Goal: Information Seeking & Learning: Learn about a topic

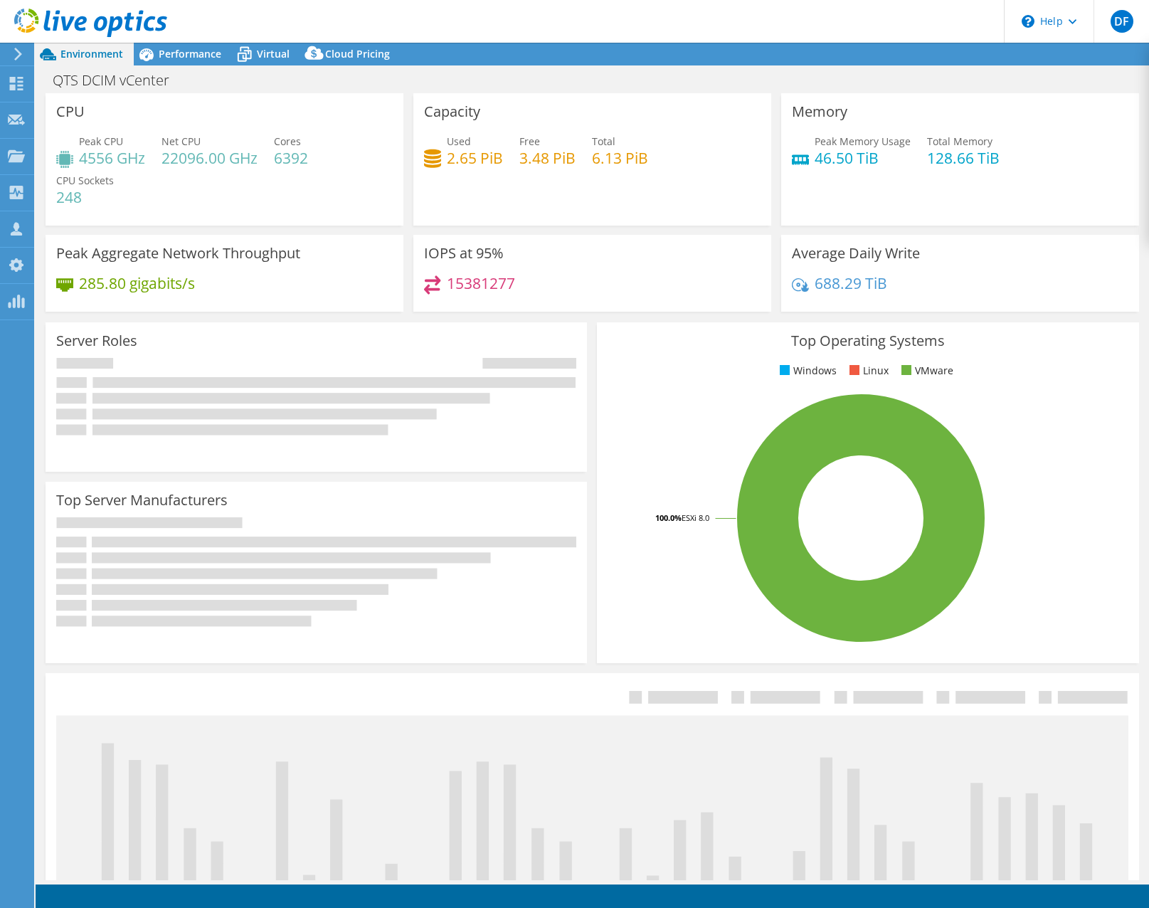
select select "USD"
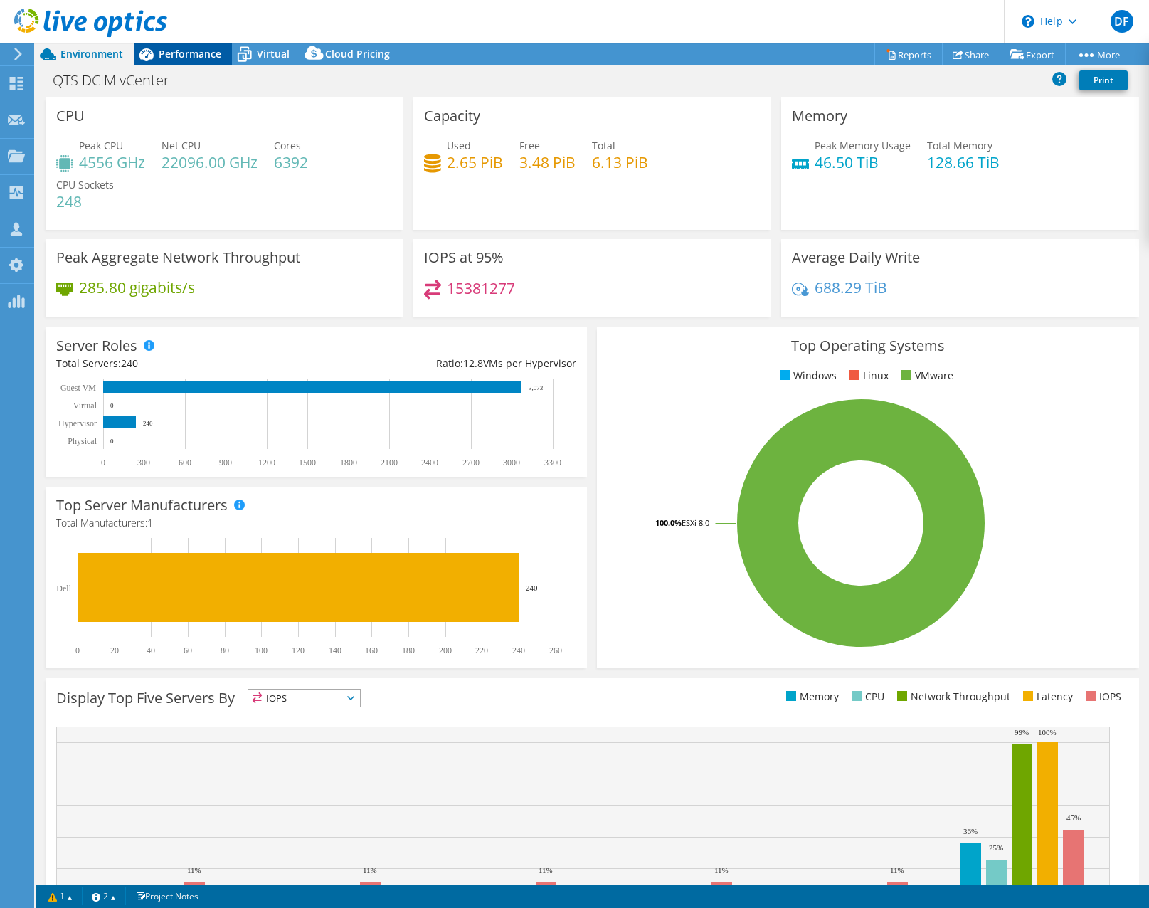
click at [199, 54] on span "Performance" at bounding box center [190, 54] width 63 height 14
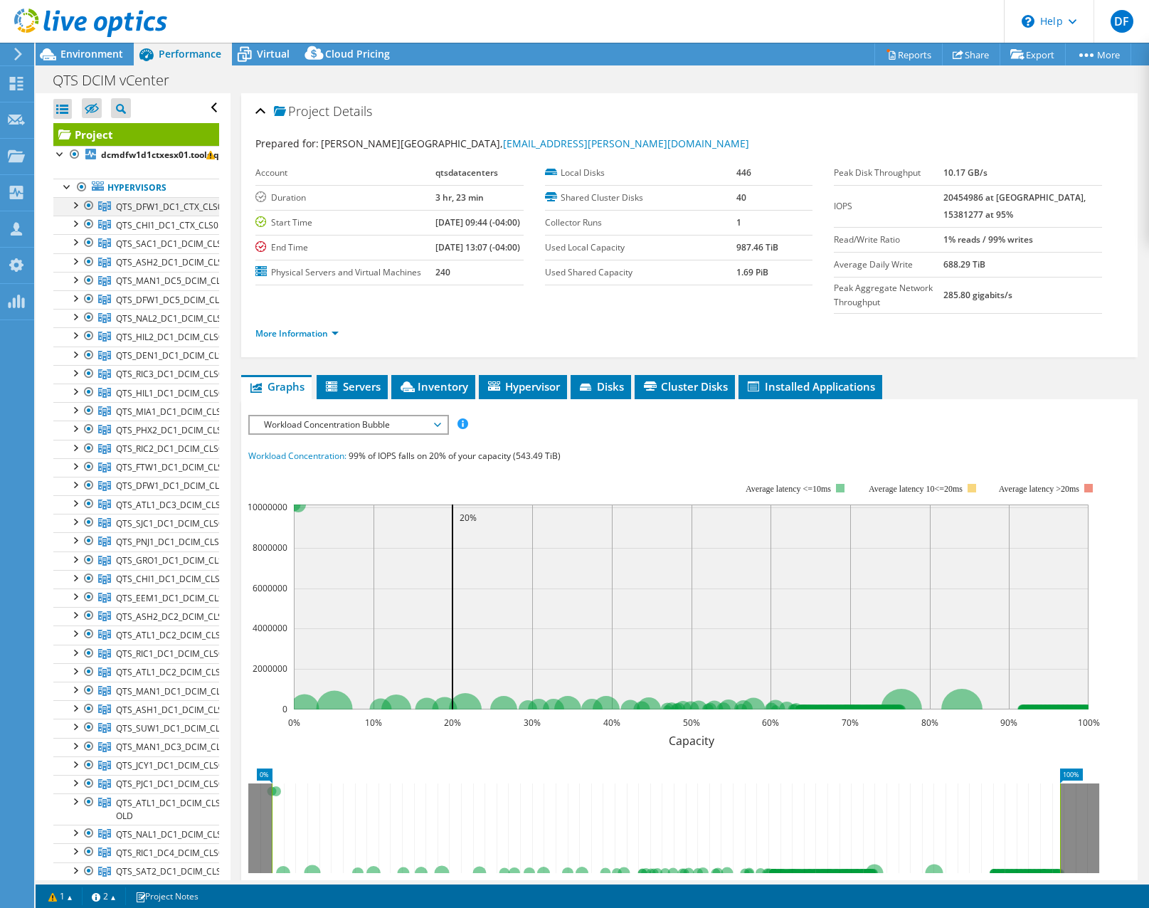
click at [75, 202] on div at bounding box center [75, 204] width 14 height 14
click at [142, 221] on link "dcmdfw1d1ctxesx01.tools.qts" at bounding box center [136, 225] width 166 height 18
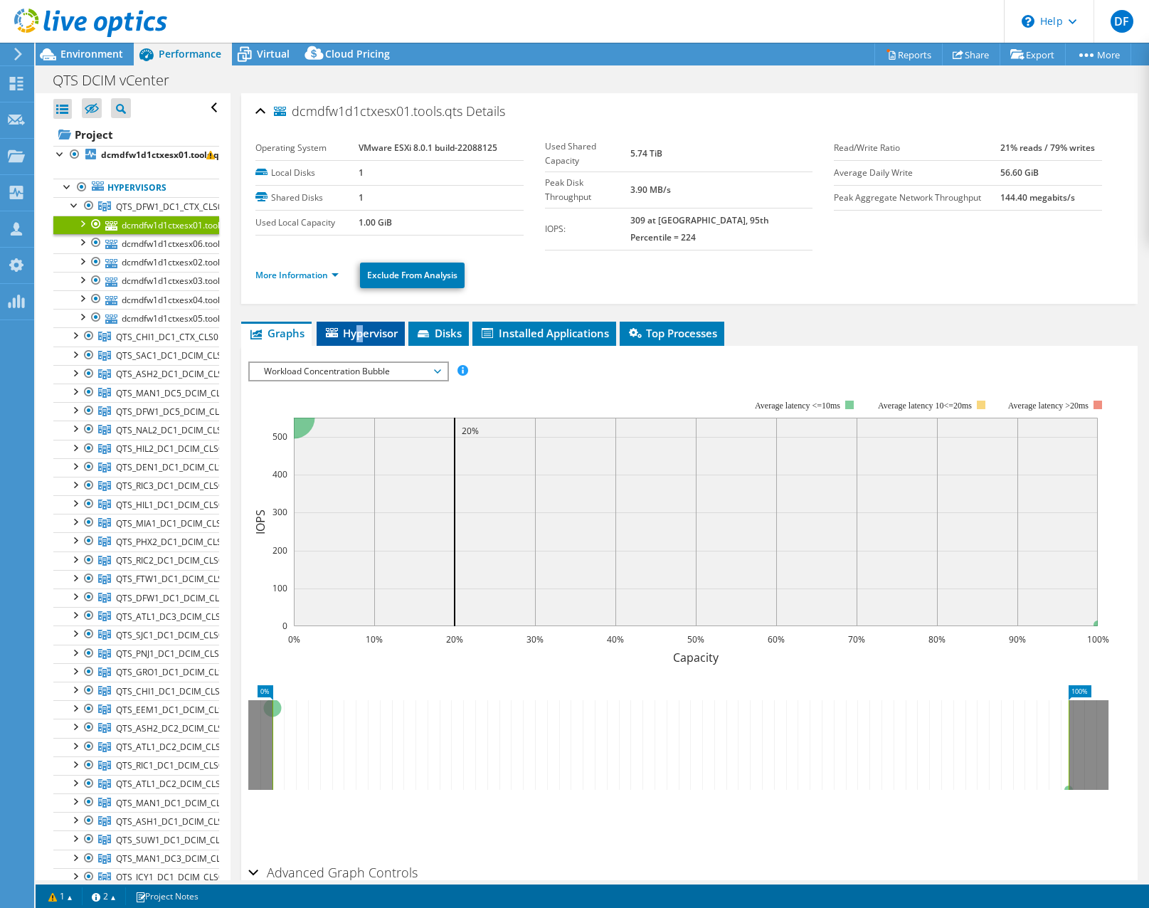
click at [362, 326] on span "Hypervisor" at bounding box center [361, 333] width 74 height 14
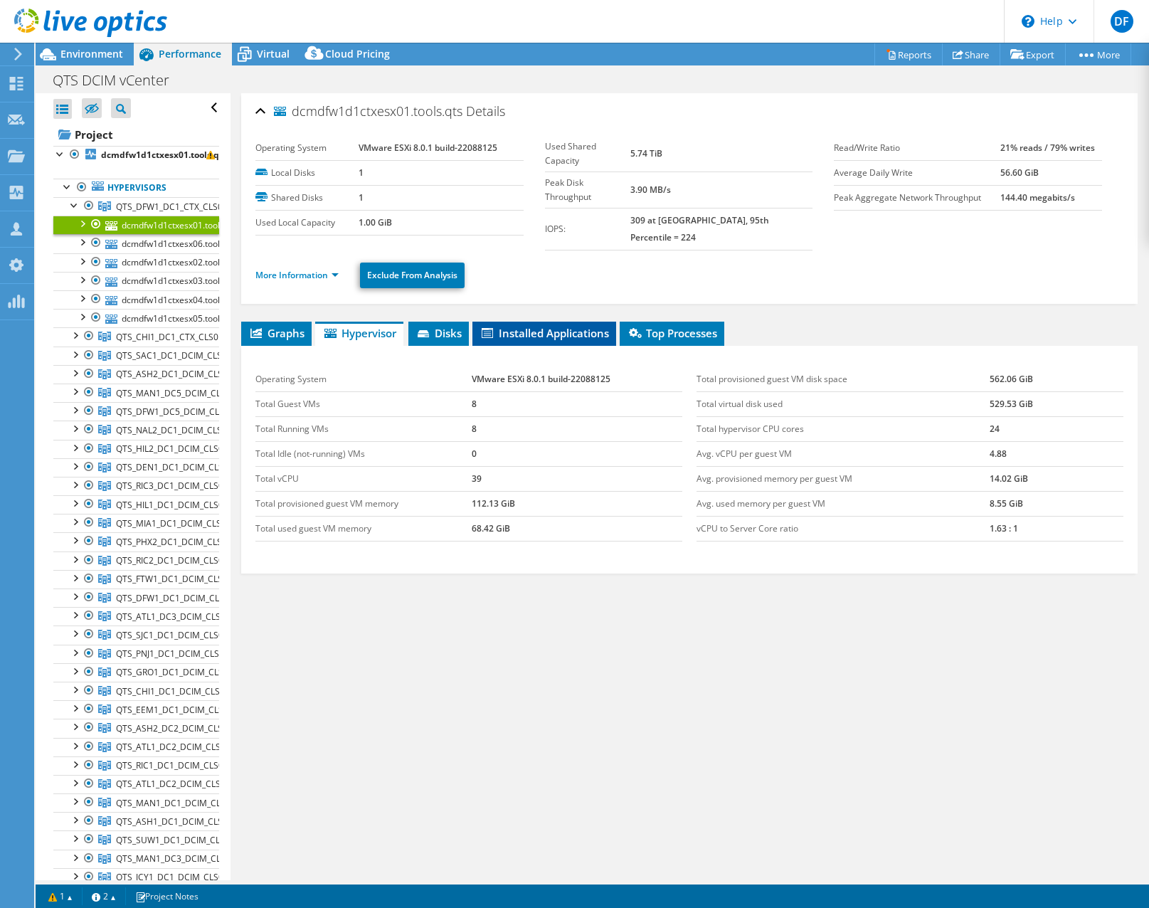
click at [586, 322] on li "Installed Applications" at bounding box center [544, 334] width 144 height 24
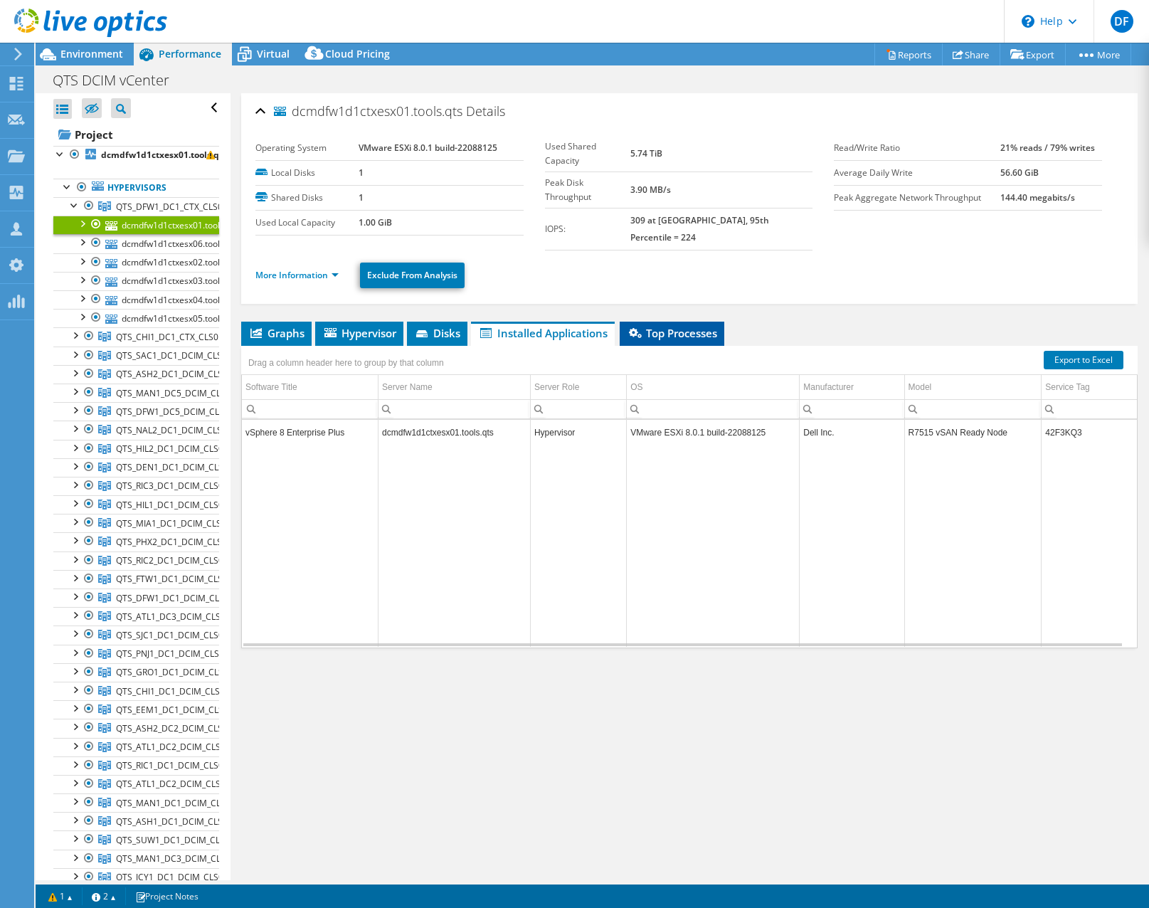
drag, startPoint x: 698, startPoint y: 315, endPoint x: 682, endPoint y: 327, distance: 19.8
click at [697, 326] on span "Top Processes" at bounding box center [672, 333] width 90 height 14
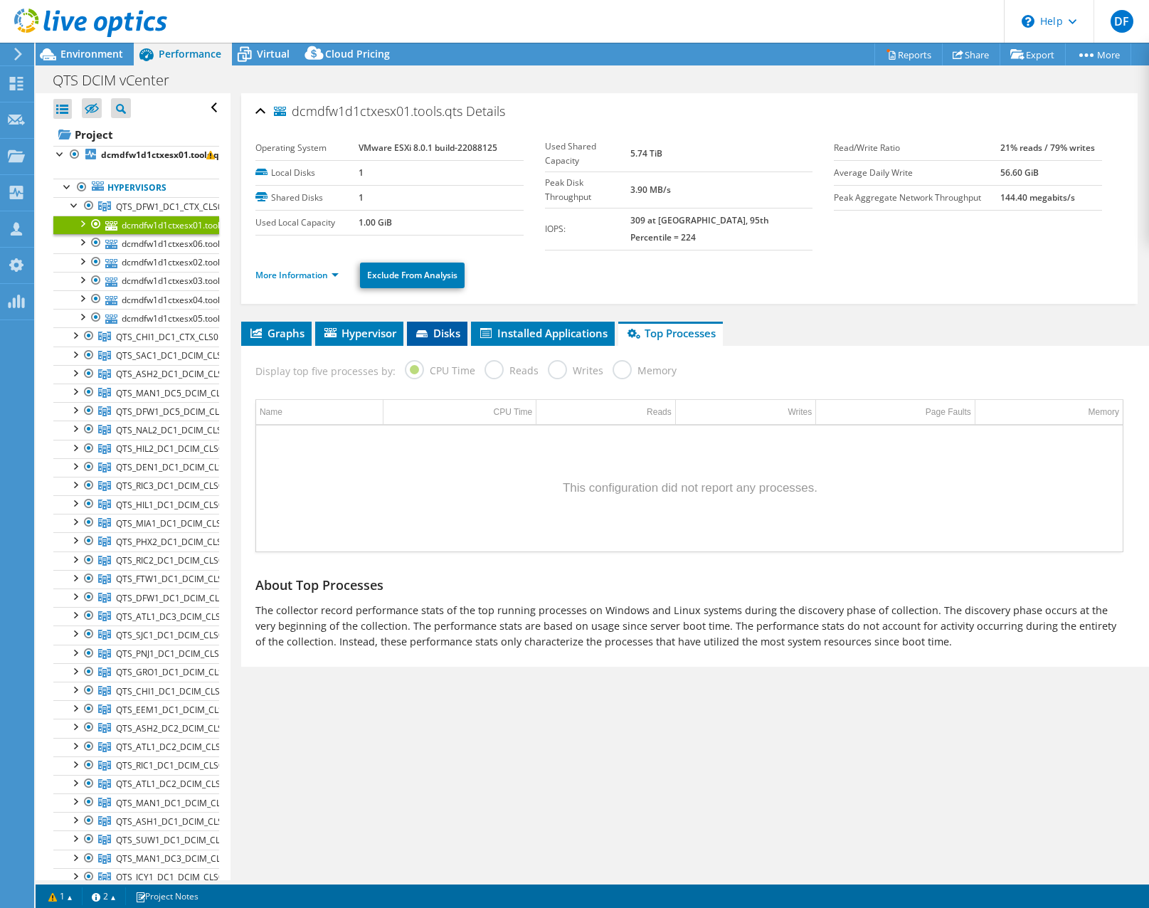
click at [420, 330] on icon at bounding box center [421, 333] width 11 height 7
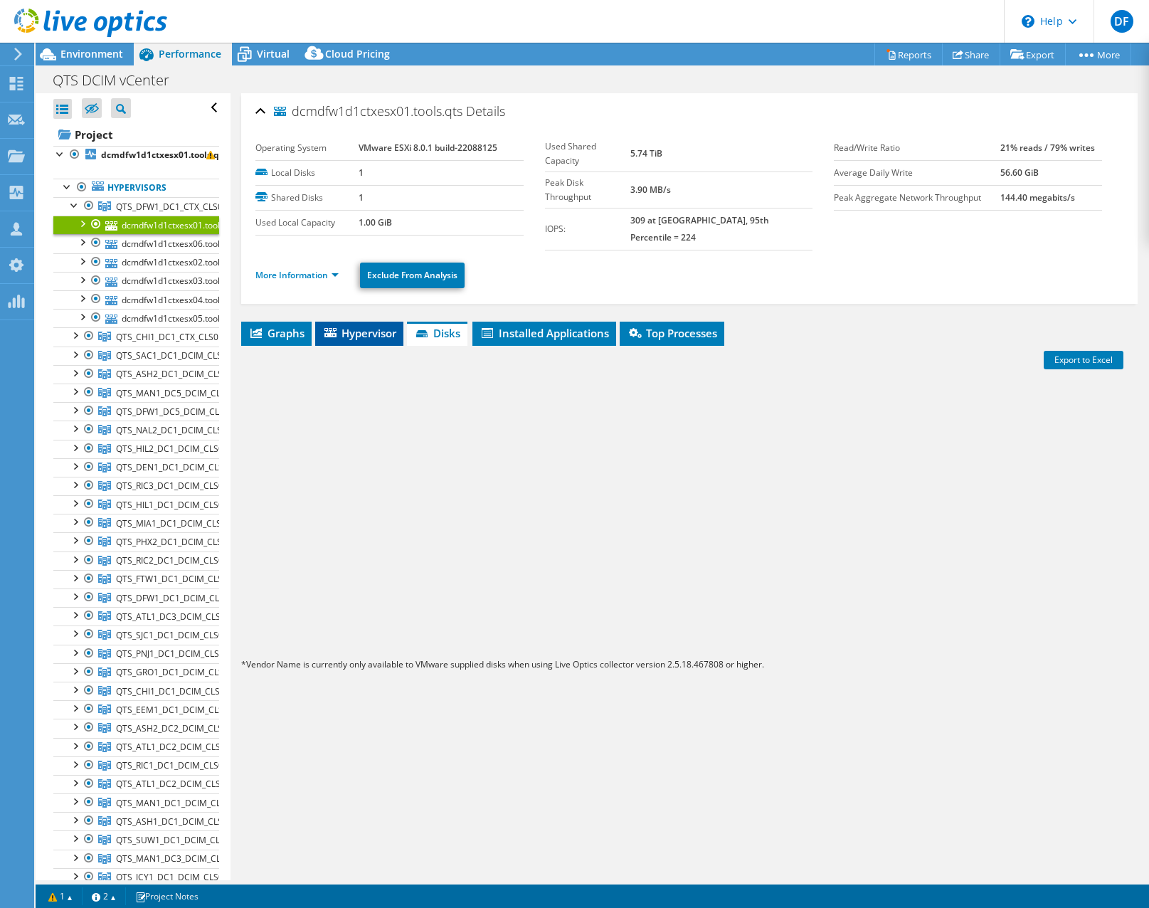
click at [365, 326] on span "Hypervisor" at bounding box center [359, 333] width 74 height 14
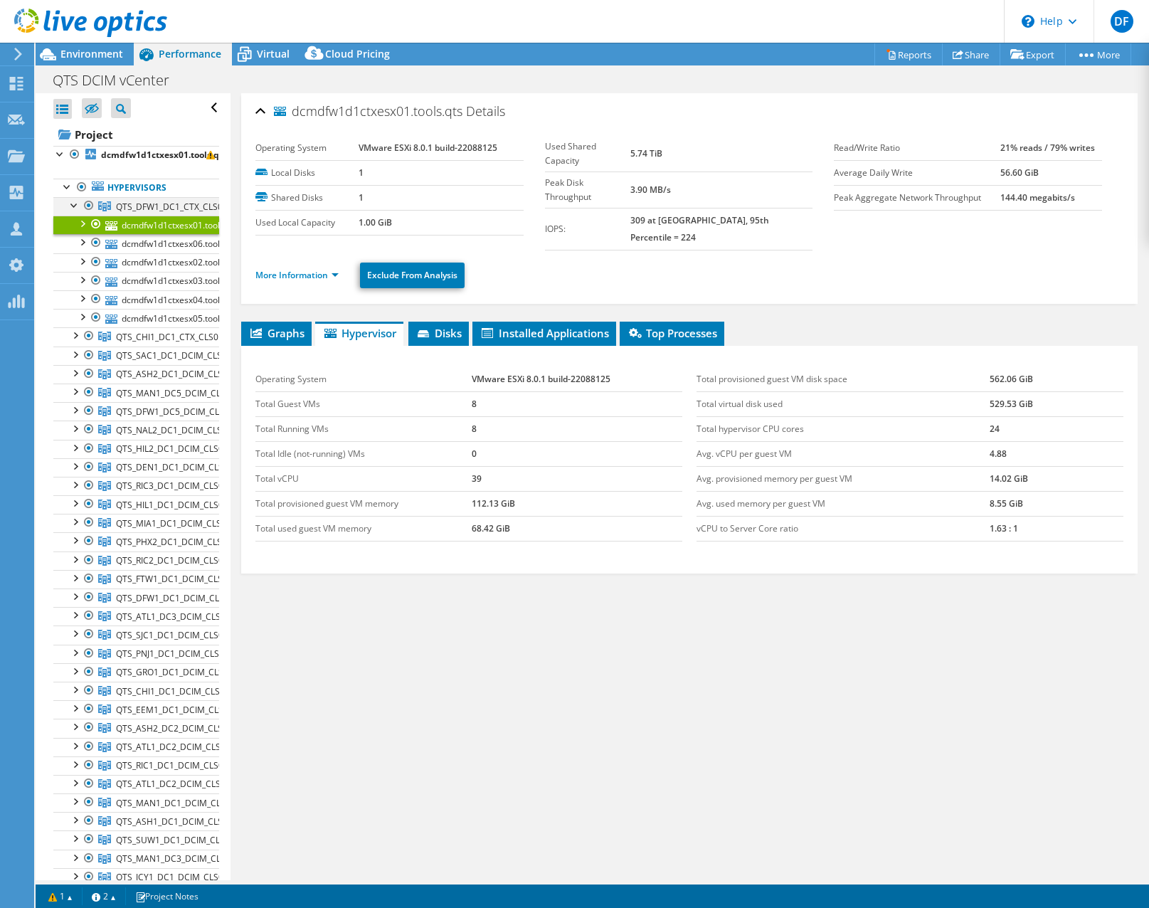
click at [70, 202] on div at bounding box center [75, 204] width 14 height 14
click at [68, 187] on div at bounding box center [67, 186] width 14 height 14
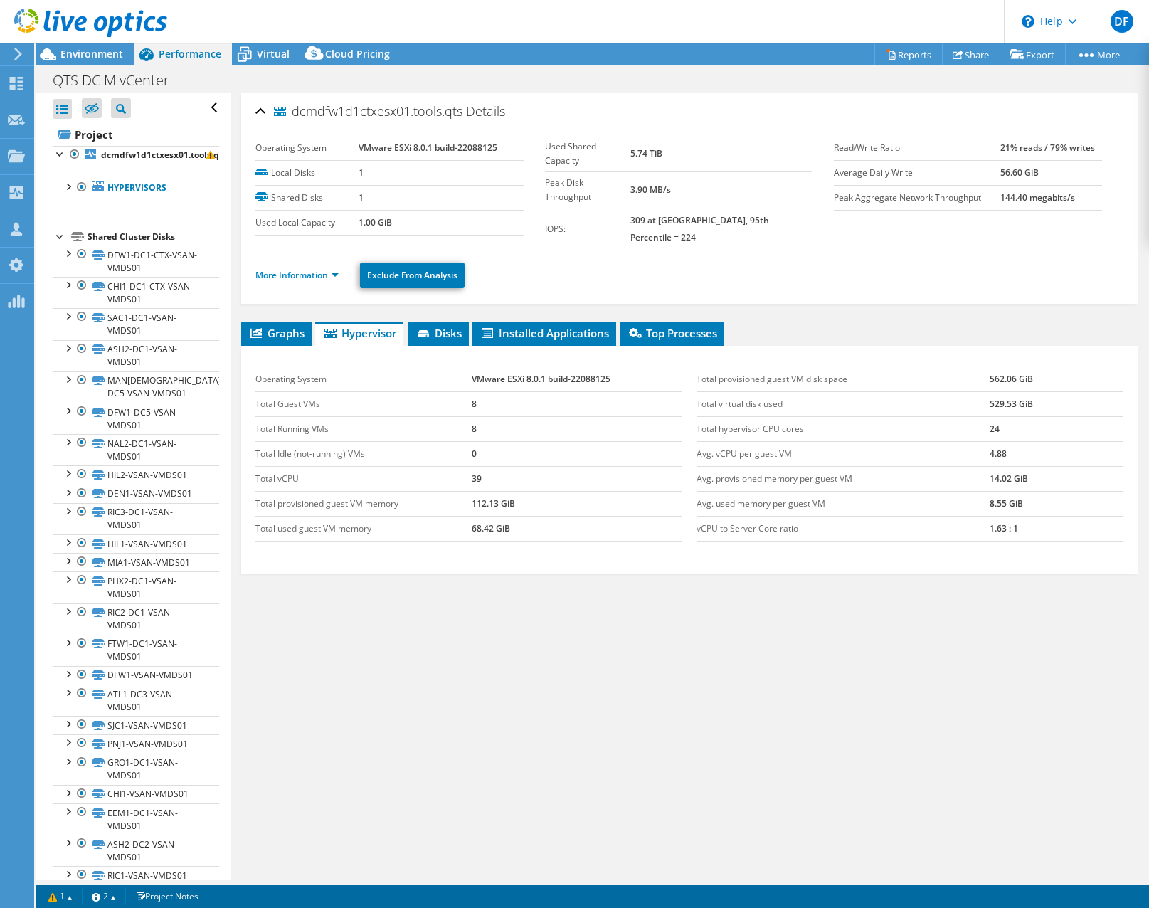
click at [60, 235] on div at bounding box center [60, 235] width 14 height 14
